Goal: Transaction & Acquisition: Purchase product/service

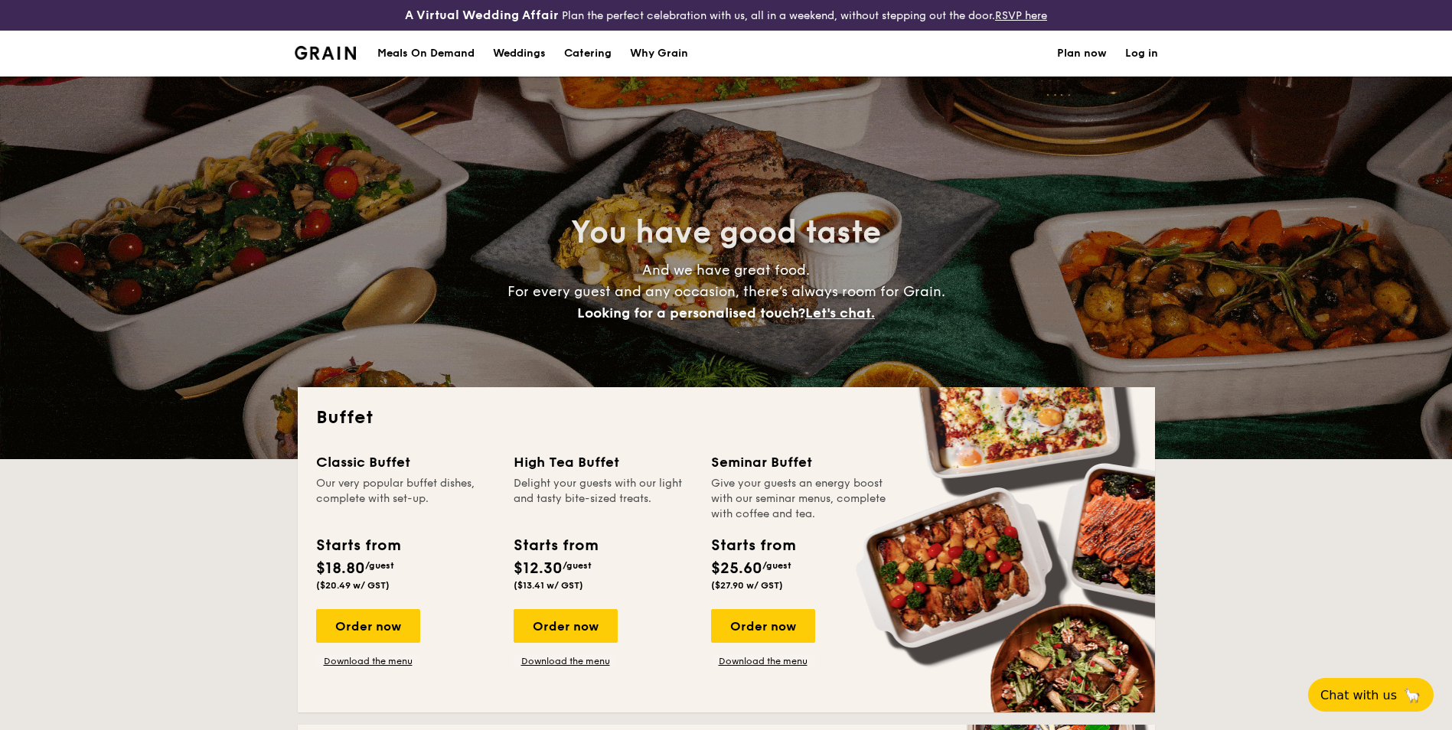
select select
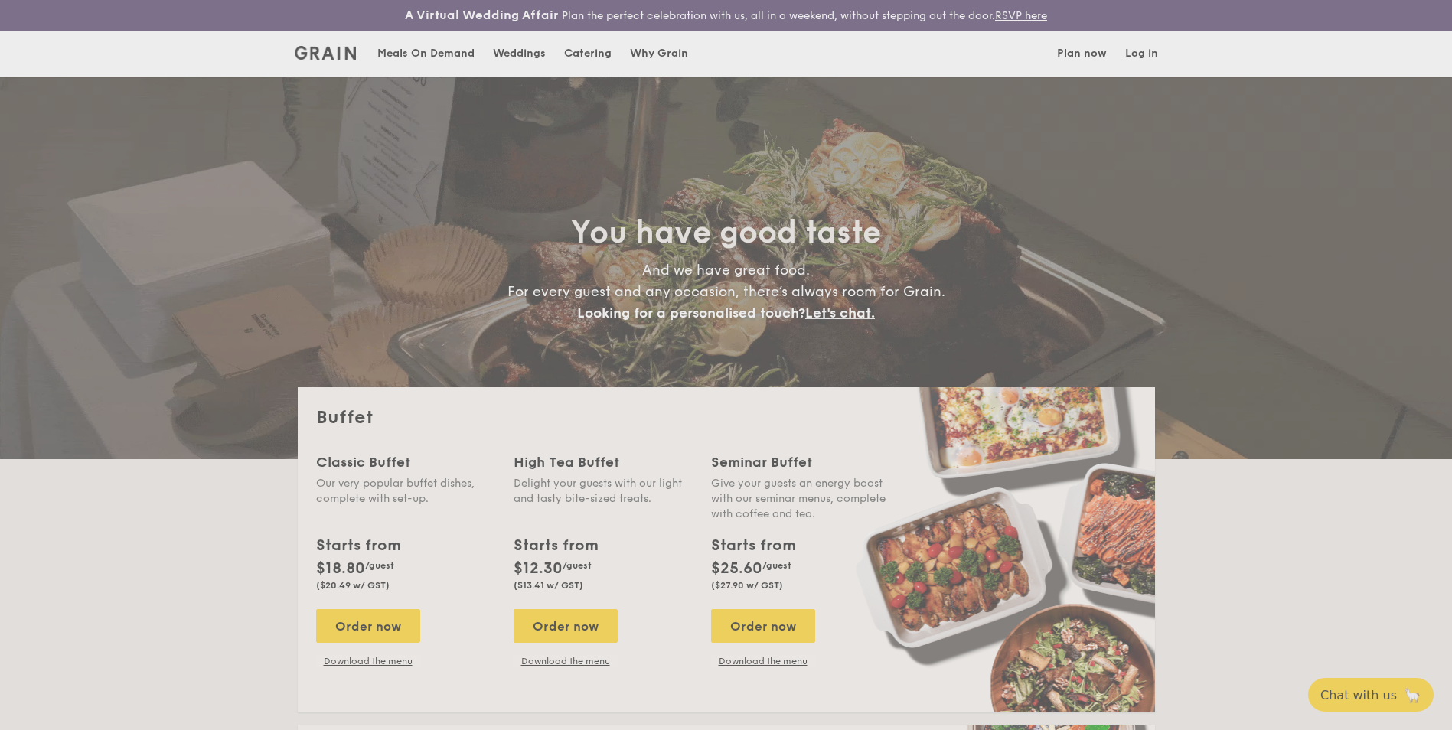
scroll to position [77, 0]
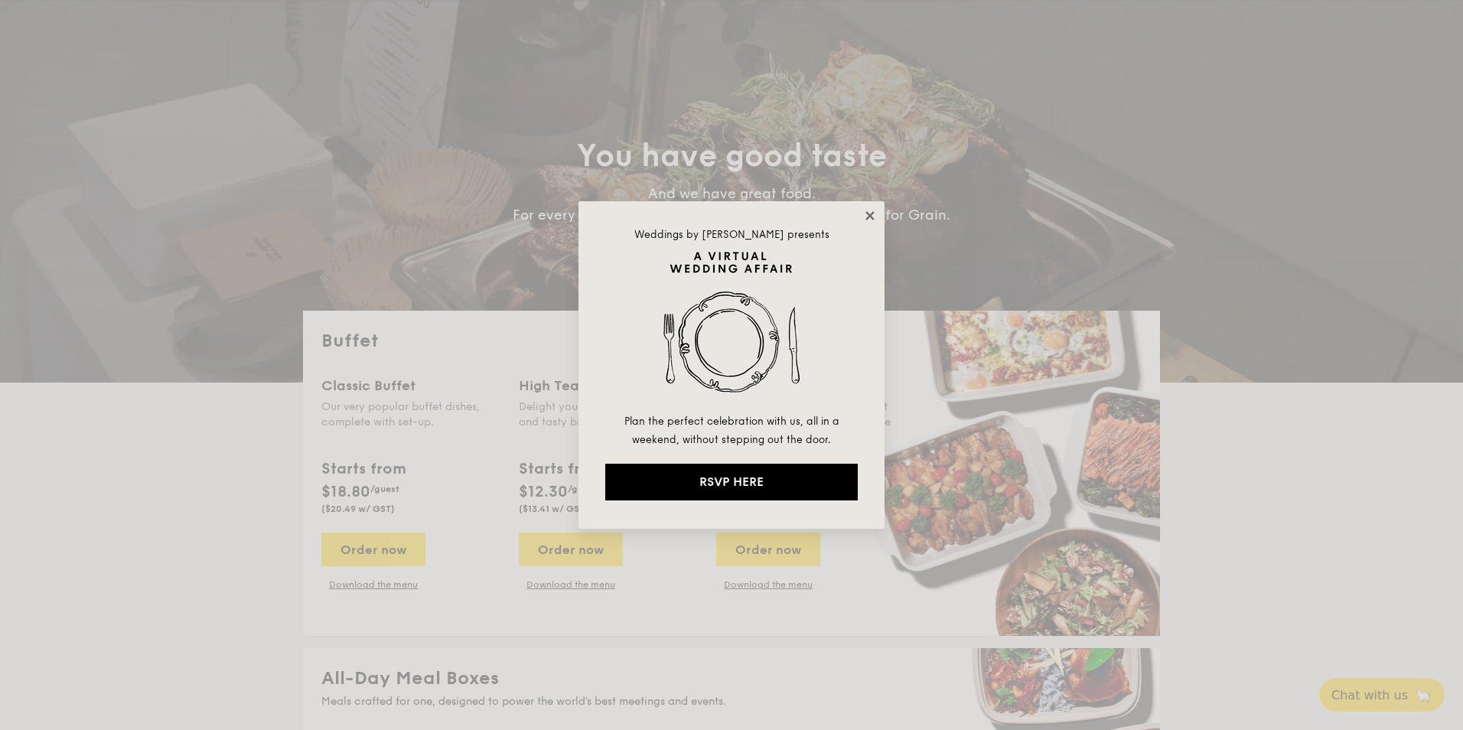
click at [869, 216] on icon at bounding box center [869, 215] width 8 height 8
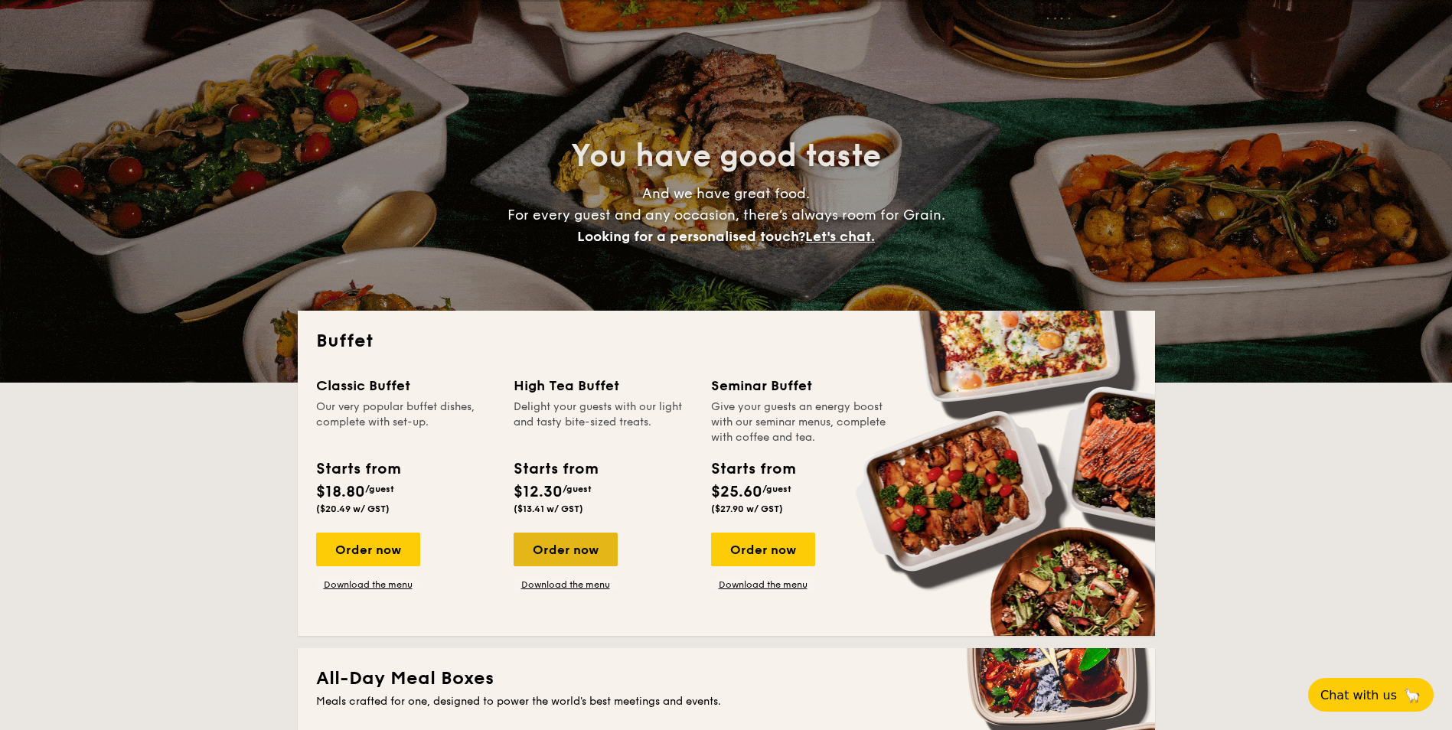
click at [571, 555] on div "Order now" at bounding box center [565, 550] width 104 height 34
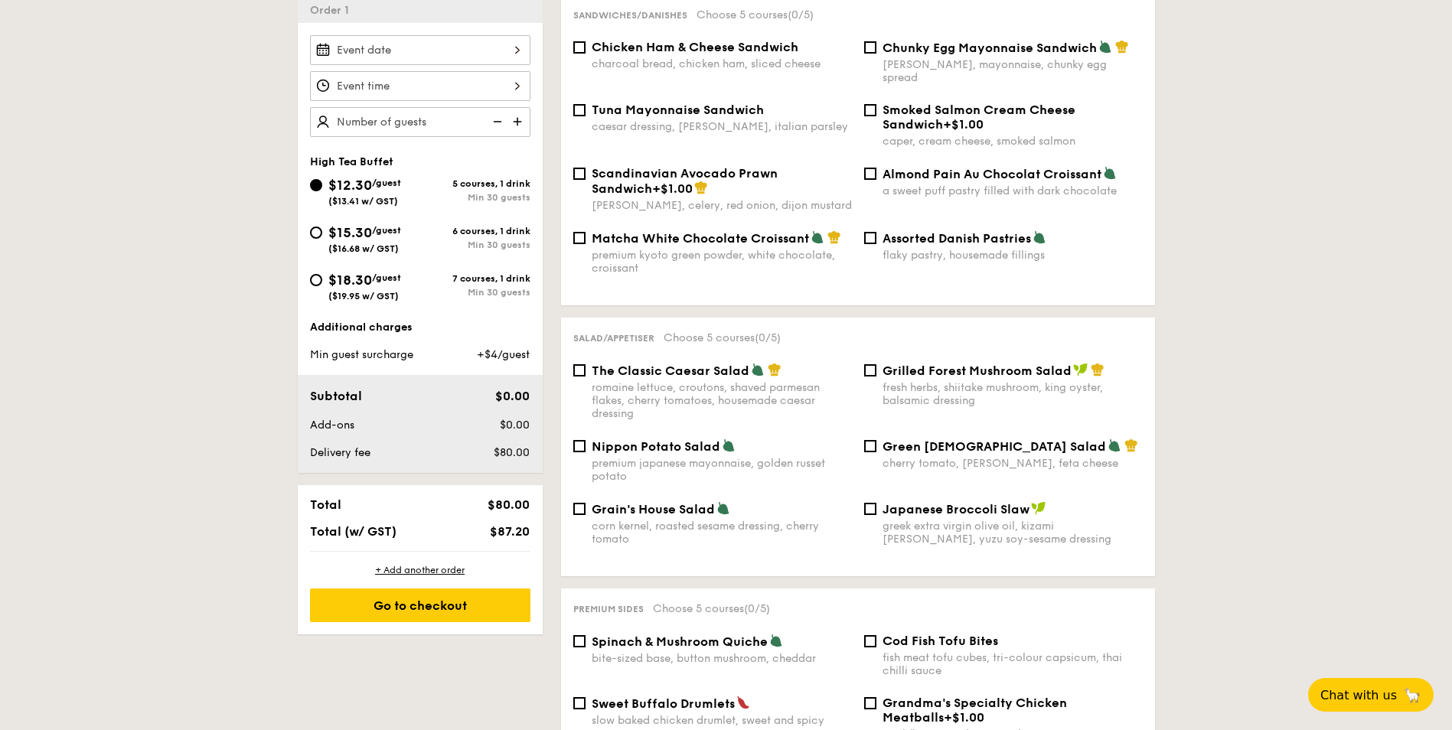
scroll to position [459, 0]
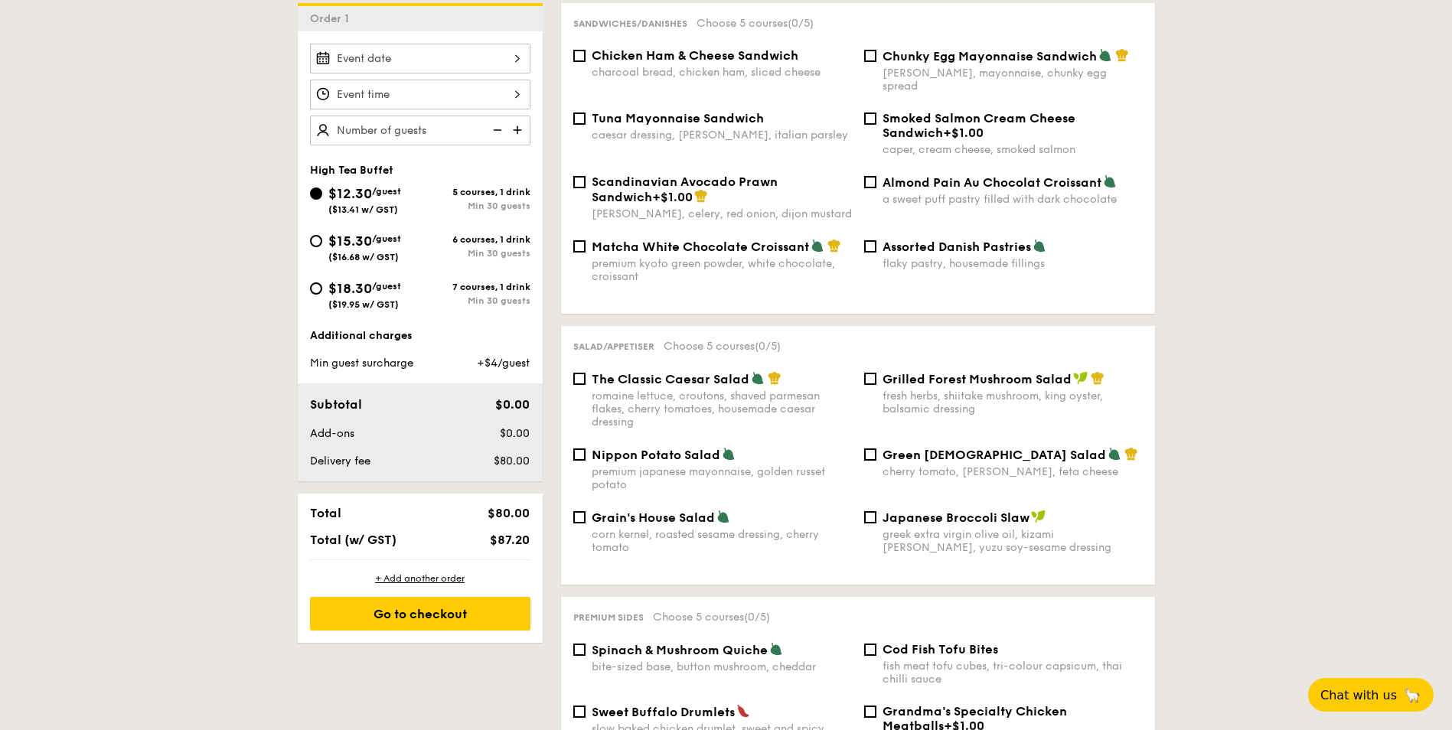
click at [516, 132] on img at bounding box center [518, 130] width 23 height 29
click at [519, 129] on img at bounding box center [518, 130] width 23 height 29
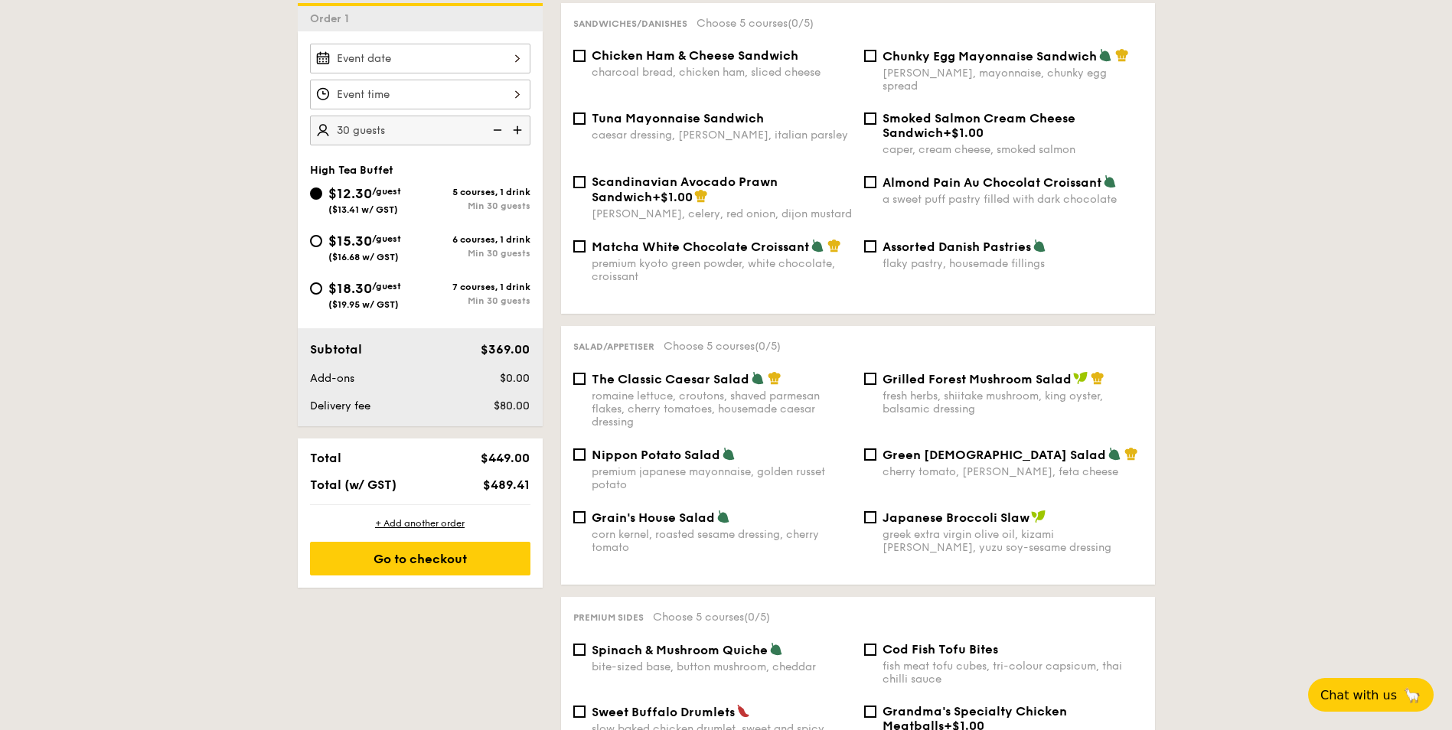
click at [519, 129] on img at bounding box center [518, 130] width 23 height 29
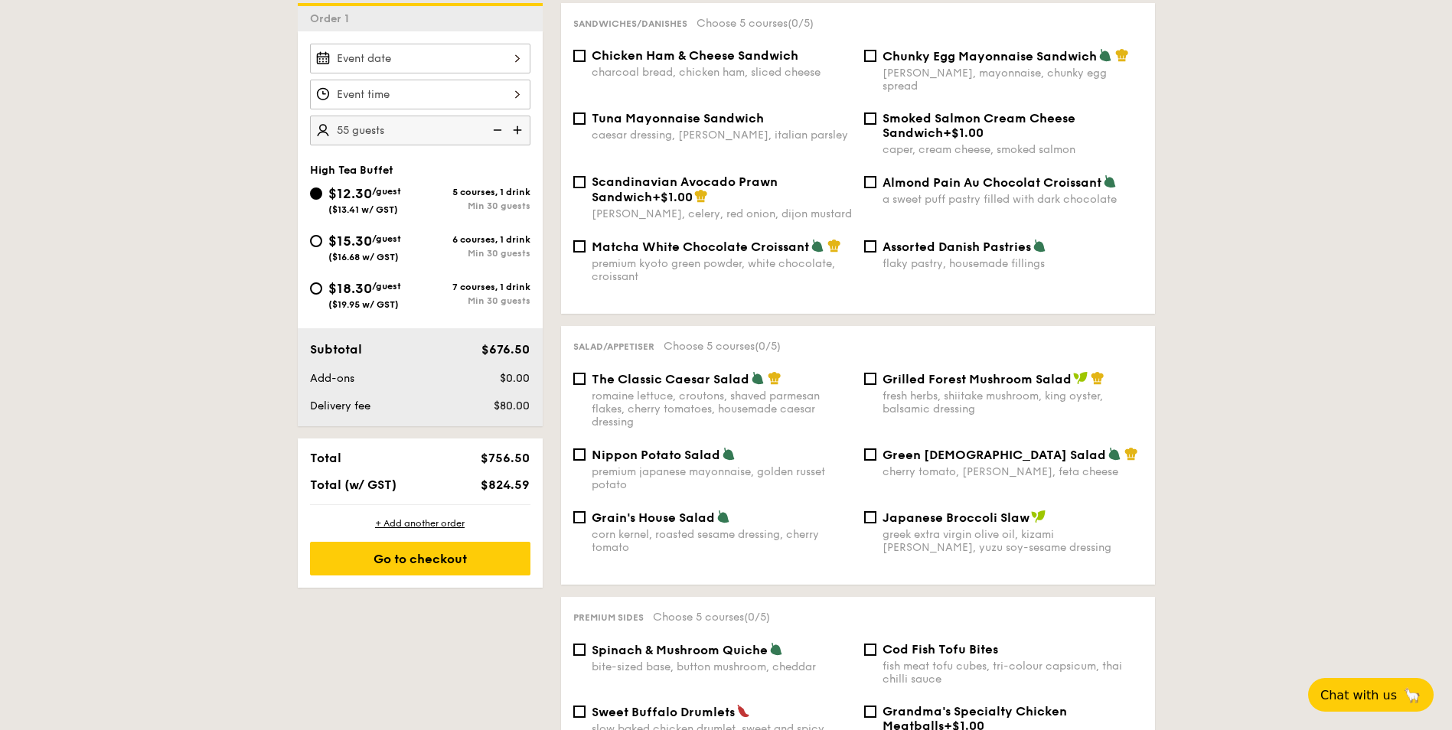
click at [519, 129] on img at bounding box center [518, 130] width 23 height 29
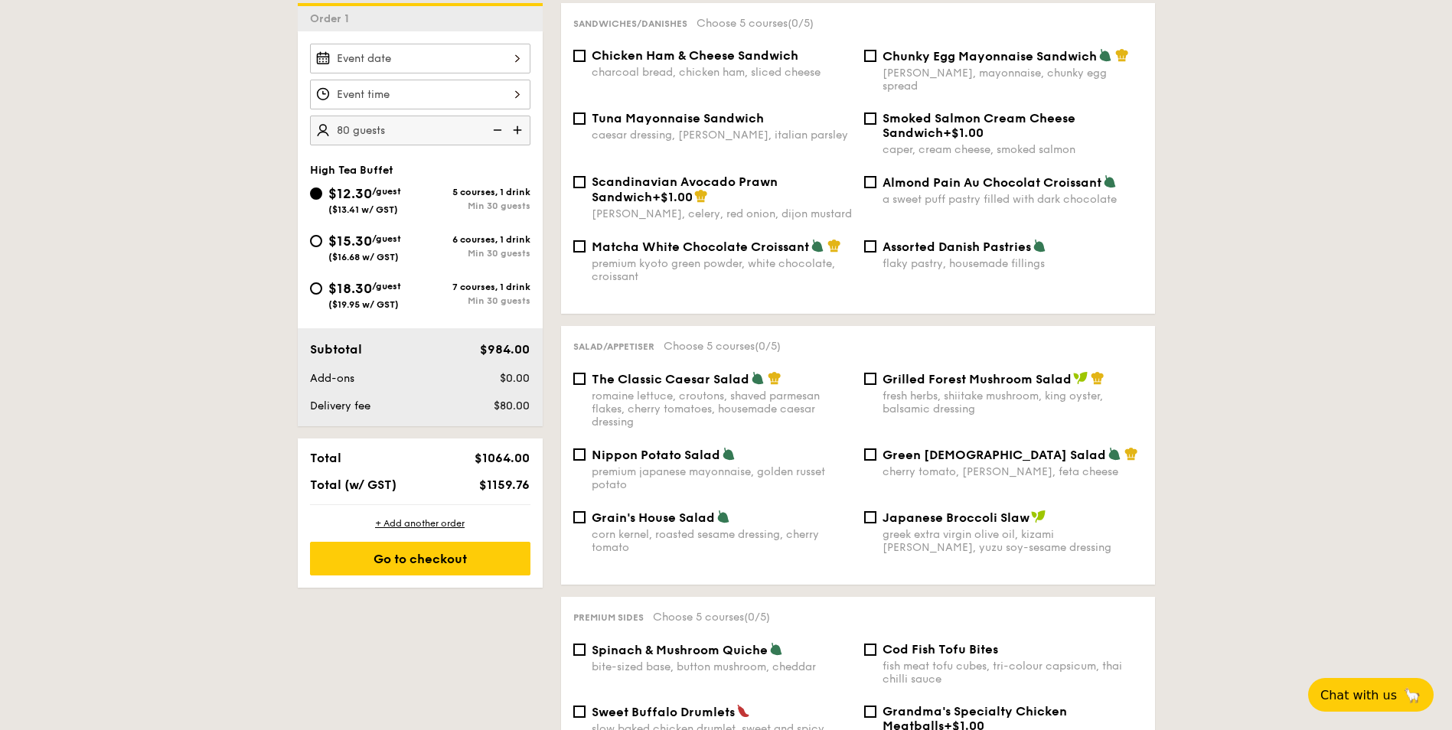
click at [519, 129] on img at bounding box center [518, 130] width 23 height 29
type input "100 guests"
